Goal: Task Accomplishment & Management: Use online tool/utility

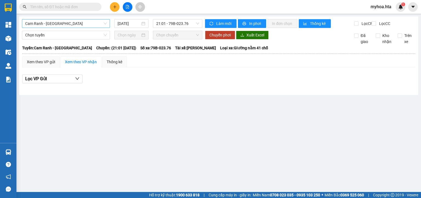
click at [81, 22] on span "Cam Ranh - [GEOGRAPHIC_DATA]" at bounding box center [65, 23] width 81 height 8
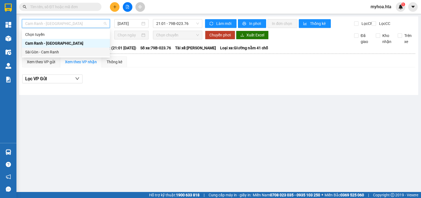
click at [85, 53] on div "Sài Gòn - Cam Ranh" at bounding box center [65, 52] width 81 height 6
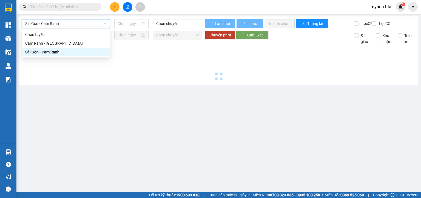
type input "[DATE]"
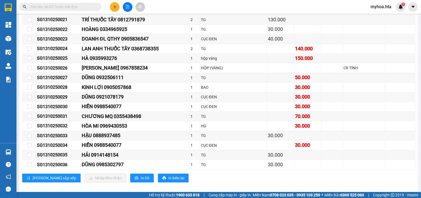
scroll to position [346, 0]
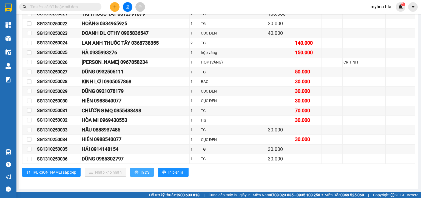
click at [140, 173] on span "In DS" at bounding box center [144, 172] width 9 height 6
